Goal: Communication & Community: Answer question/provide support

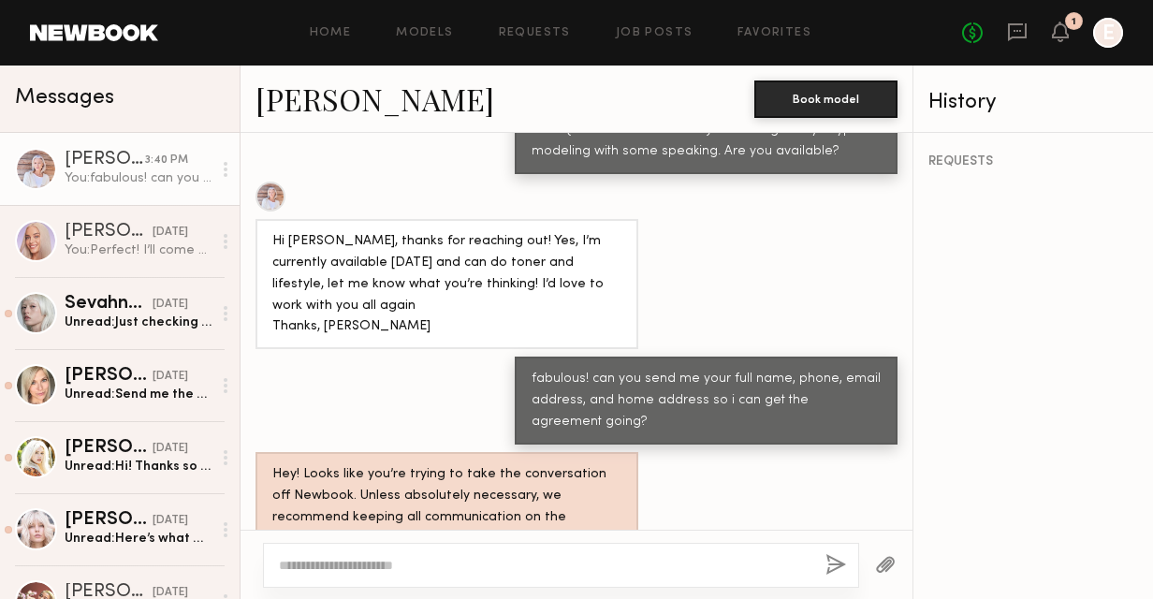
scroll to position [1089, 0]
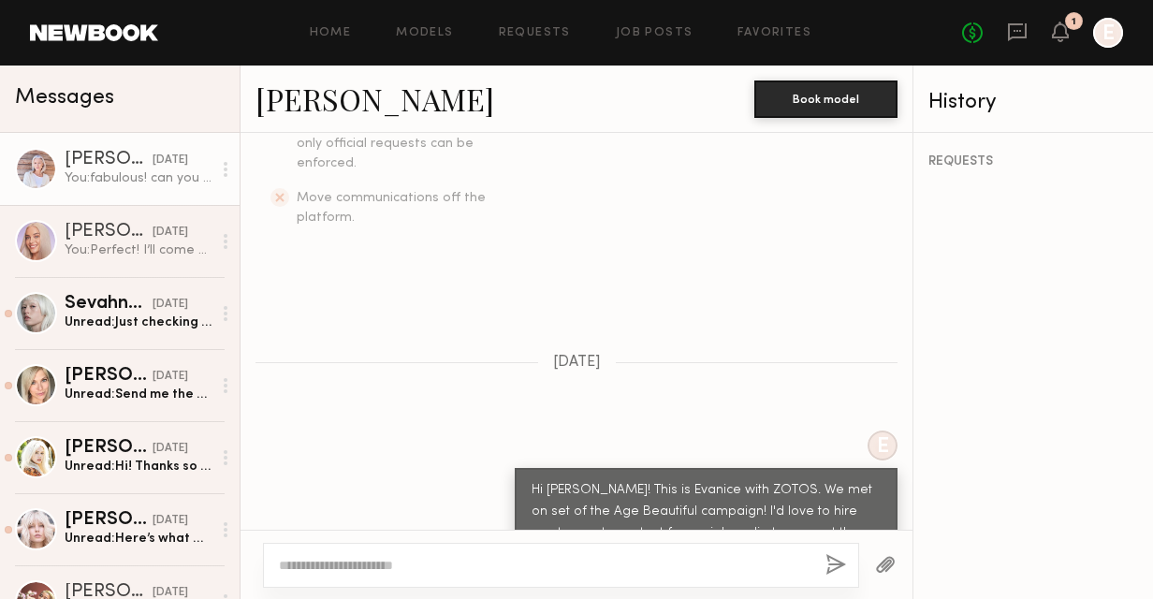
scroll to position [1089, 0]
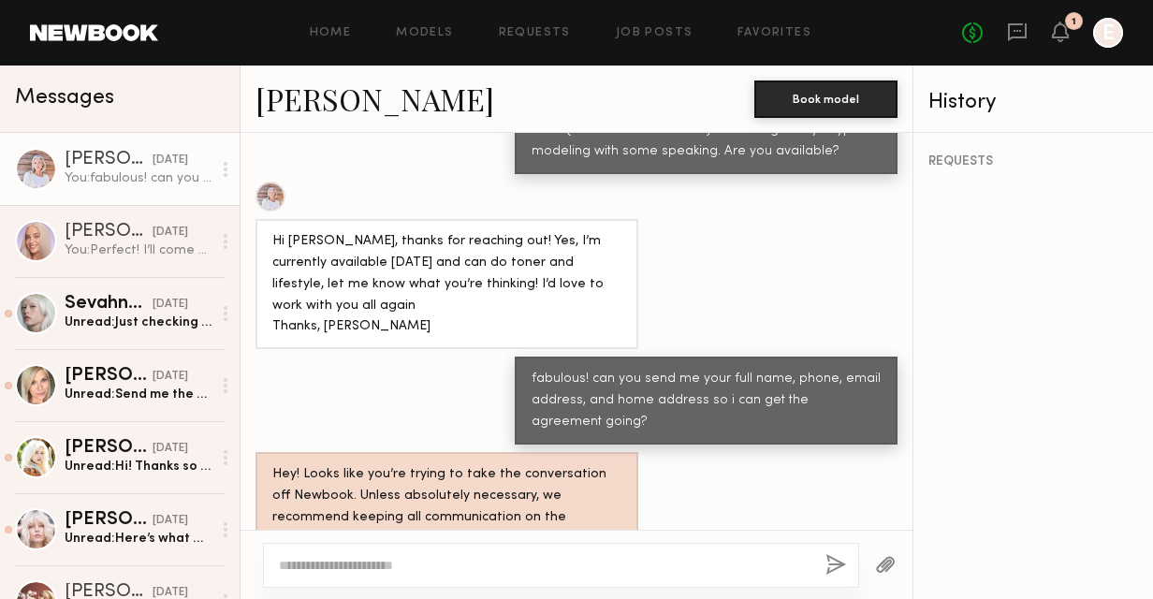
click at [1085, 543] on div "REQUESTS" at bounding box center [1033, 366] width 240 height 466
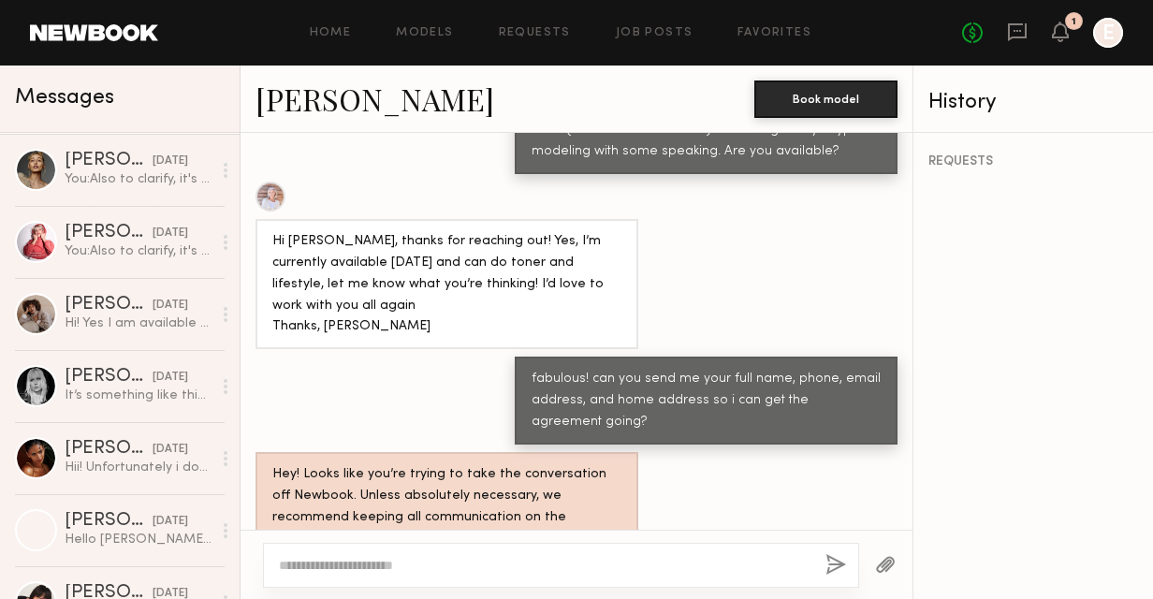
scroll to position [1029, 0]
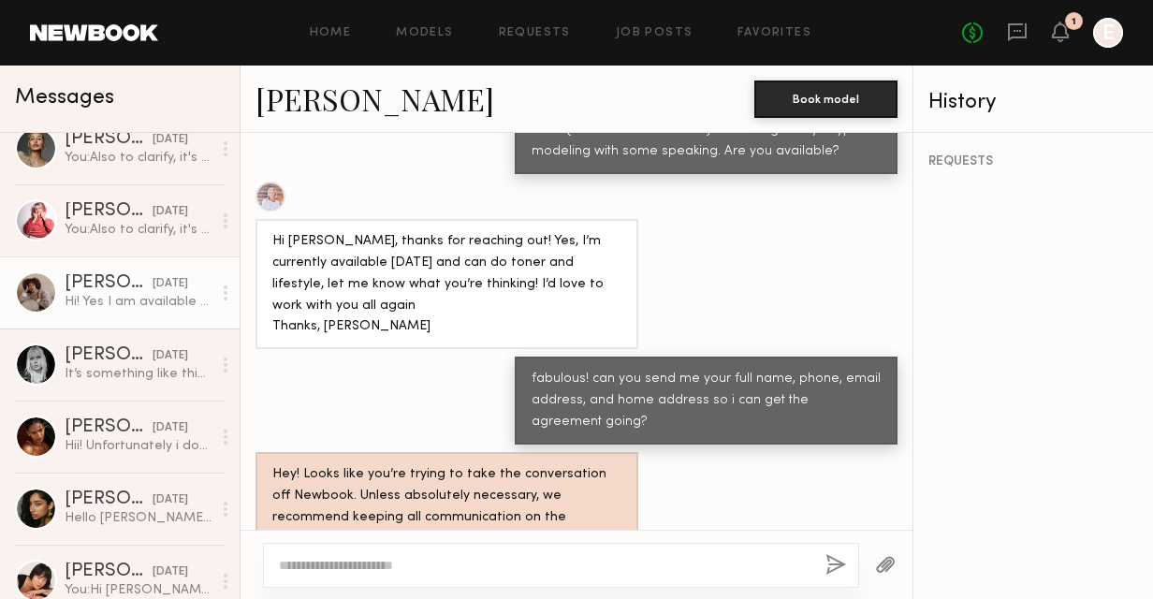
click at [114, 305] on div "Hi! Yes I am available that day! I’d love to take part" at bounding box center [138, 302] width 147 height 18
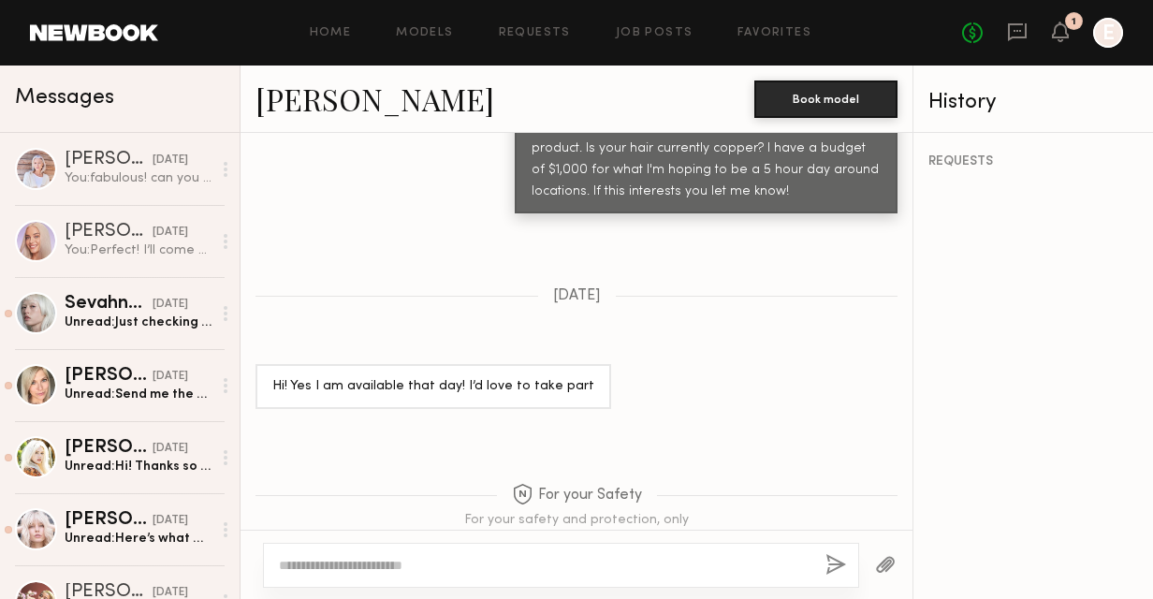
click at [94, 99] on span "Messages" at bounding box center [64, 98] width 99 height 22
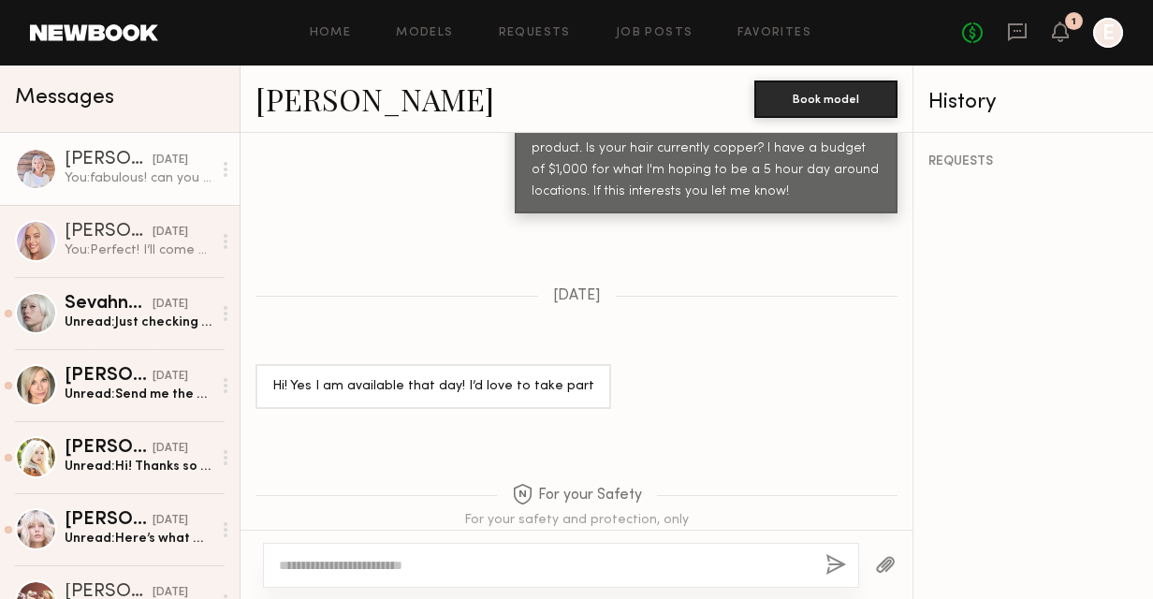
click at [91, 155] on div "Lisa S." at bounding box center [109, 160] width 88 height 19
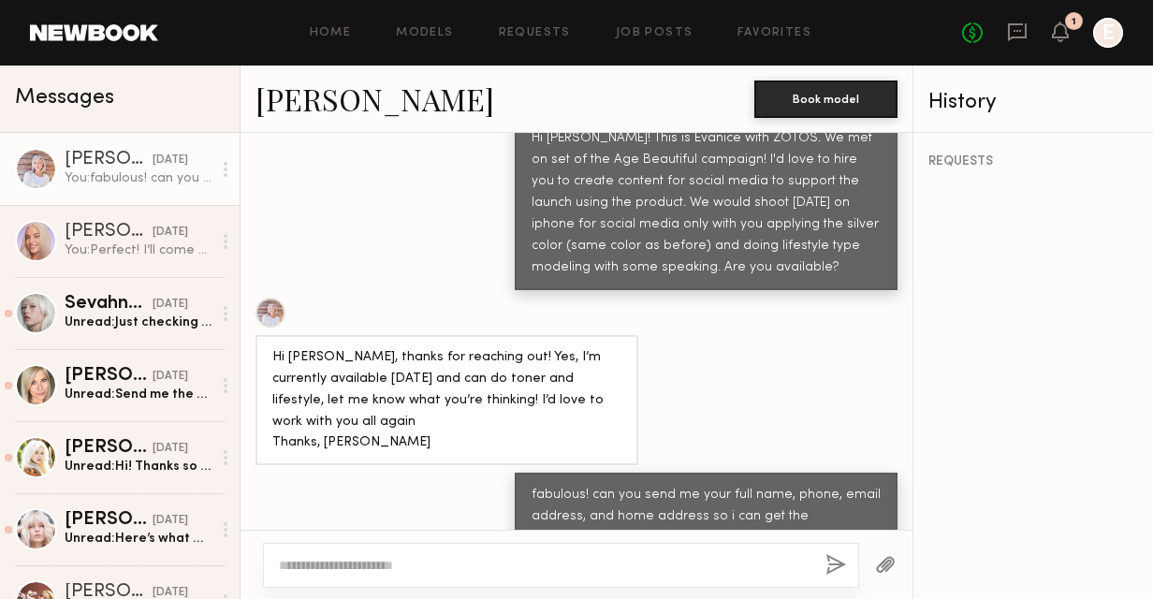
scroll to position [1089, 0]
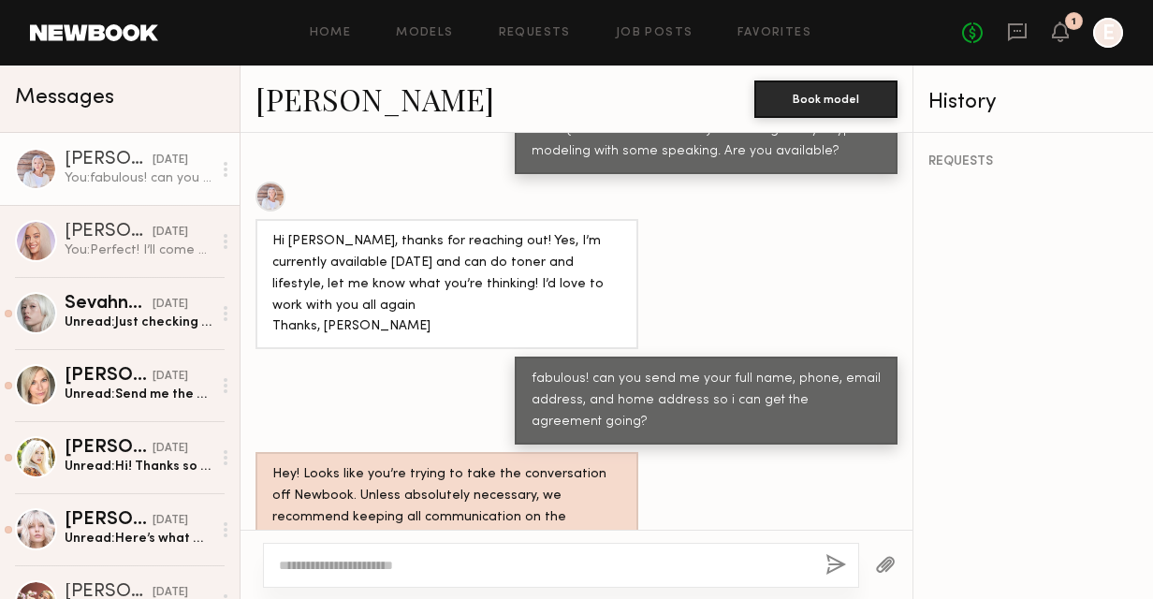
click at [288, 97] on link "Lisa S." at bounding box center [374, 99] width 239 height 40
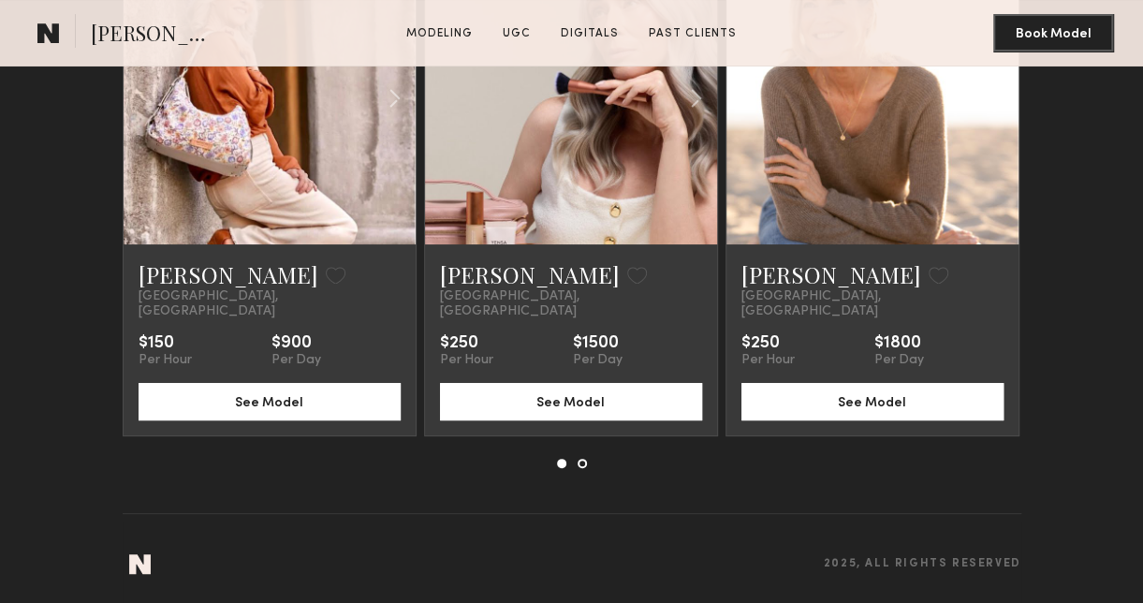
scroll to position [3487, 0]
